Goal: Obtain resource: Download file/media

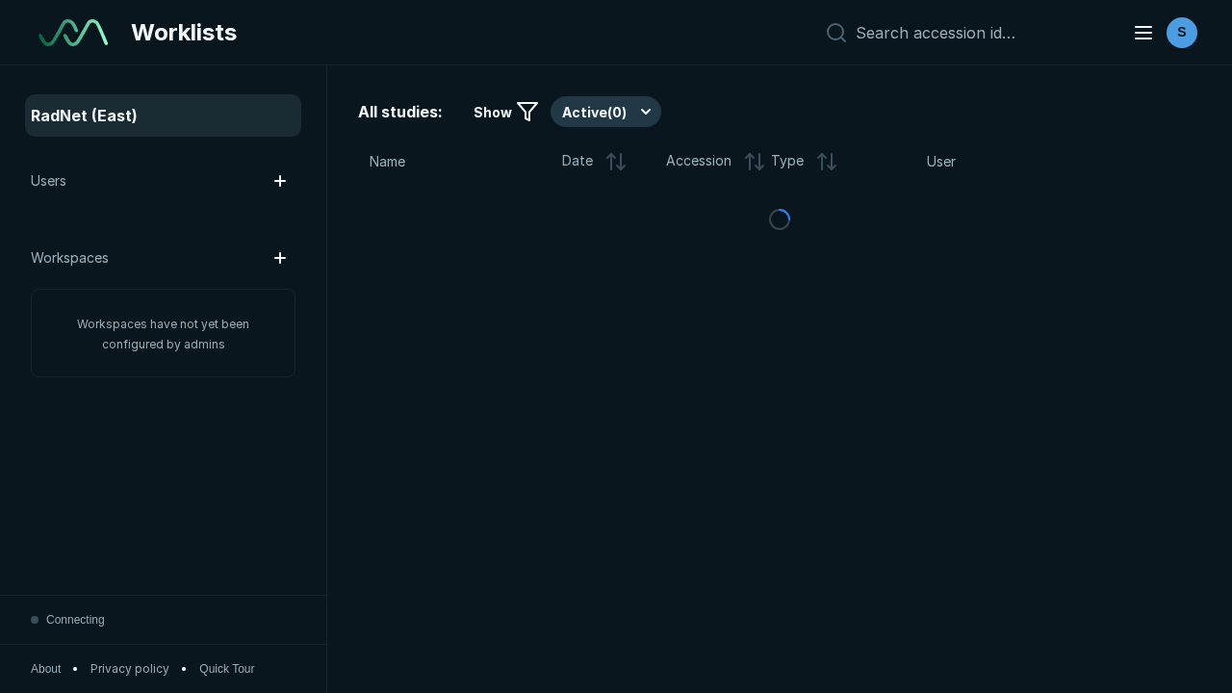
scroll to position [5257, 8018]
